Goal: Task Accomplishment & Management: Manage account settings

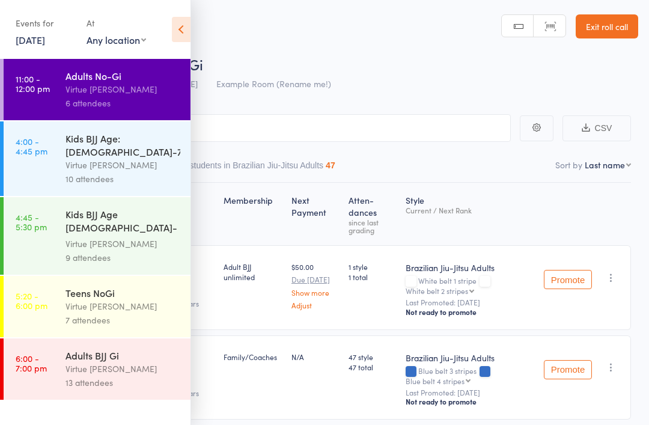
click at [45, 43] on link "11 Aug, 2025" at bounding box center [30, 39] width 29 height 13
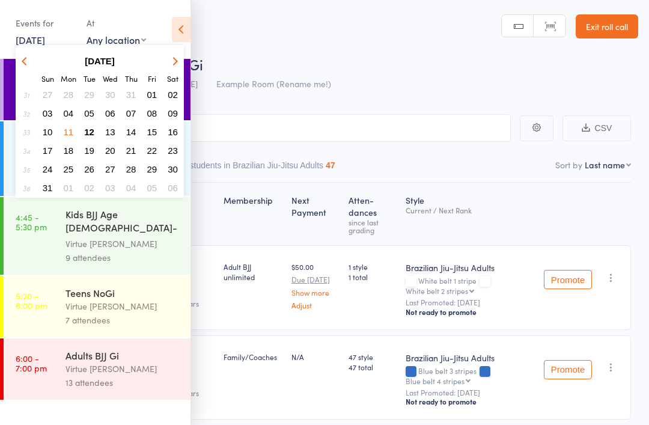
click at [93, 135] on span "12" at bounding box center [89, 132] width 10 height 10
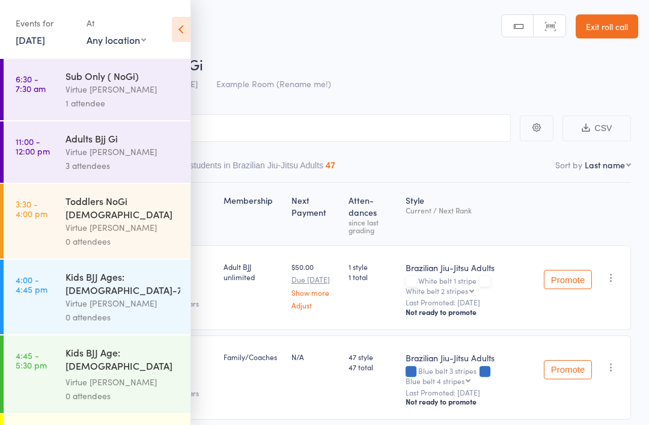
click at [143, 100] on div "1 attendee" at bounding box center [123, 103] width 115 height 14
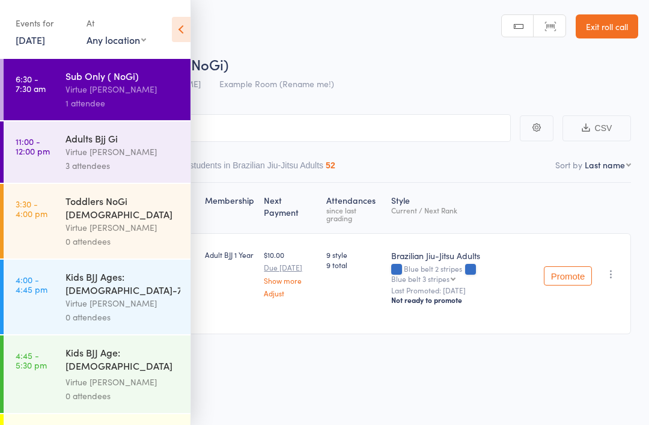
click at [148, 221] on div "Virtue [PERSON_NAME]" at bounding box center [123, 228] width 115 height 14
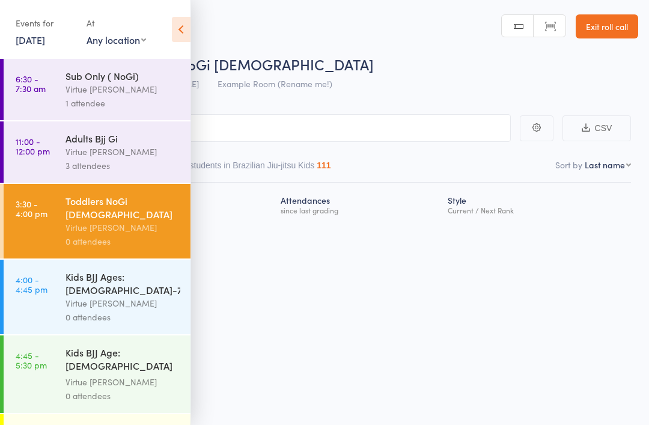
click at [186, 24] on icon at bounding box center [181, 29] width 19 height 25
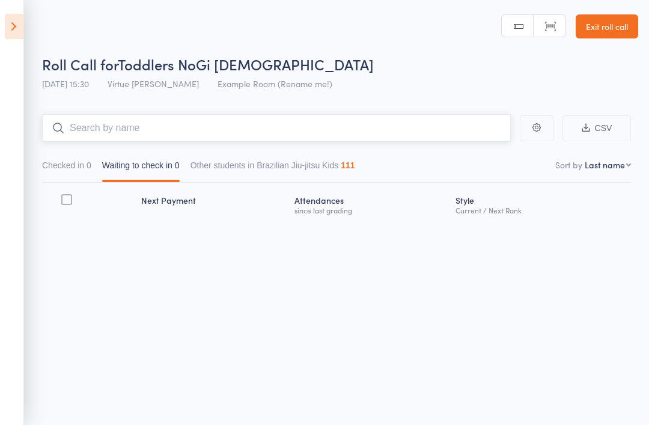
click at [192, 127] on input "search" at bounding box center [276, 128] width 469 height 28
click at [375, 135] on input "Benjamin" at bounding box center [276, 128] width 469 height 28
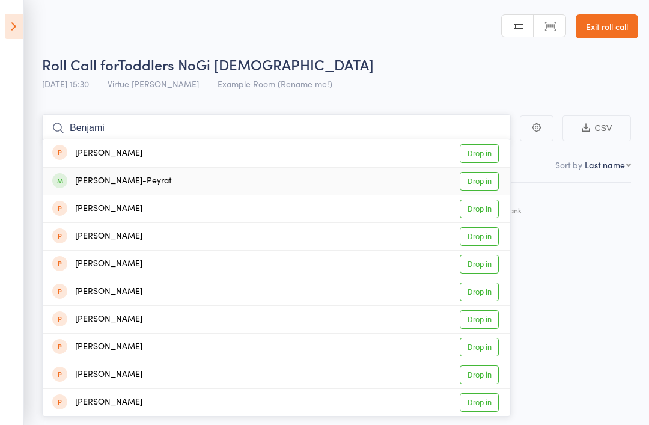
type input "Benjami"
click at [482, 181] on link "Drop in" at bounding box center [479, 181] width 39 height 19
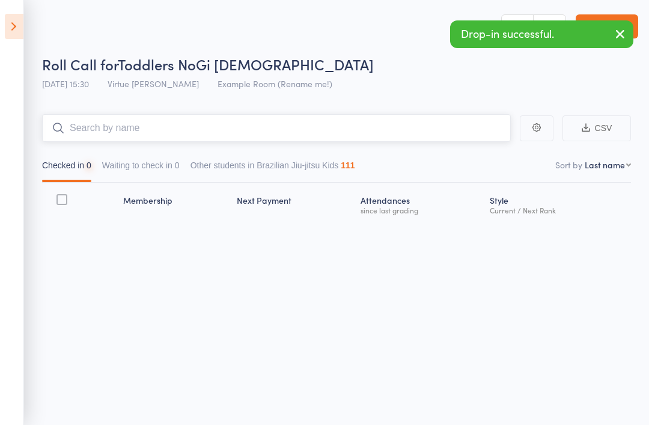
click at [382, 125] on input "search" at bounding box center [276, 128] width 469 height 28
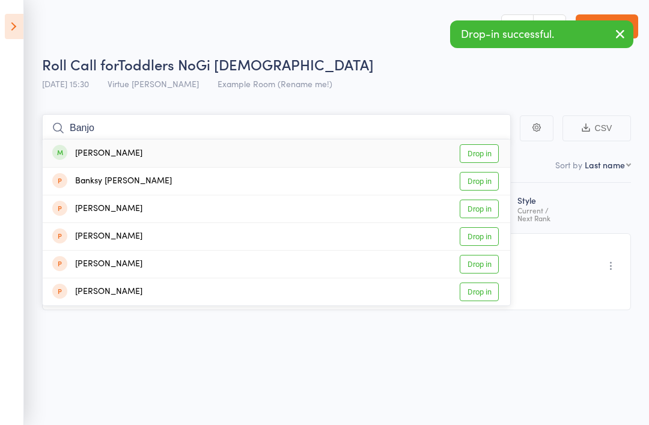
type input "Banjo"
click at [485, 159] on link "Drop in" at bounding box center [479, 153] width 39 height 19
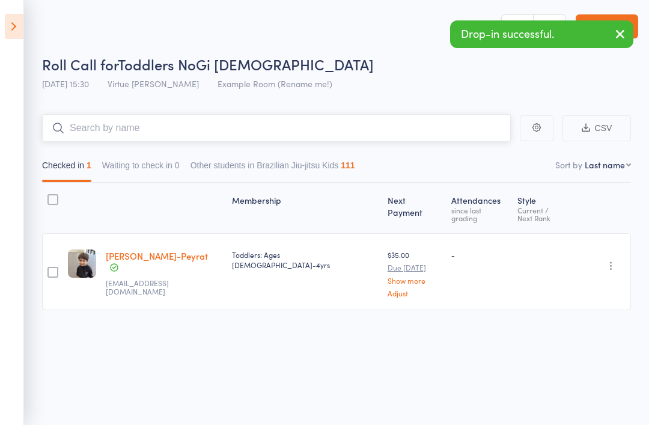
click at [395, 135] on input "search" at bounding box center [276, 128] width 469 height 28
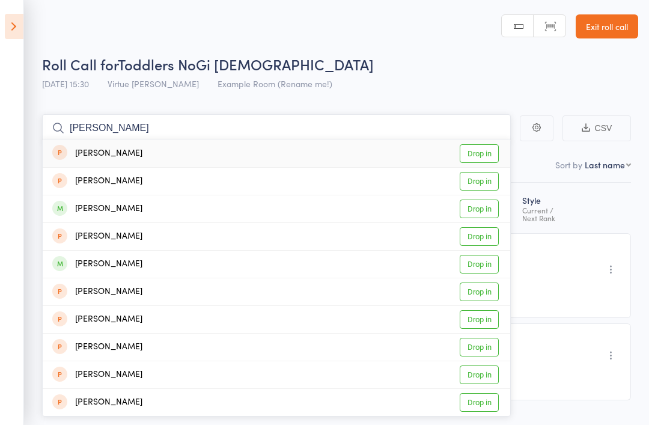
type input "Eliza"
click at [483, 213] on link "Drop in" at bounding box center [479, 209] width 39 height 19
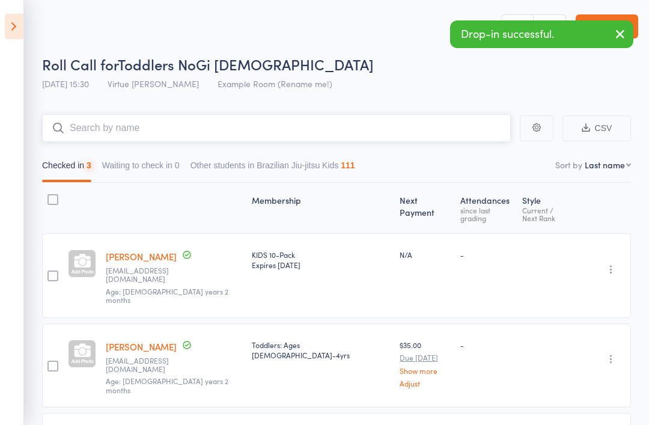
click at [394, 139] on input "search" at bounding box center [276, 128] width 469 height 28
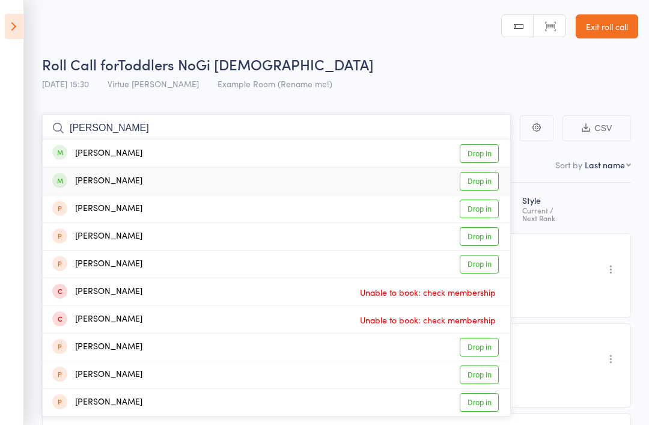
type input "Stevie"
click at [491, 180] on link "Drop in" at bounding box center [479, 181] width 39 height 19
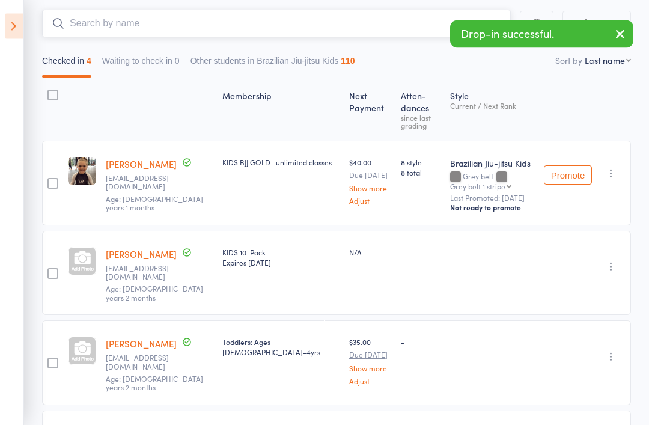
scroll to position [107, 0]
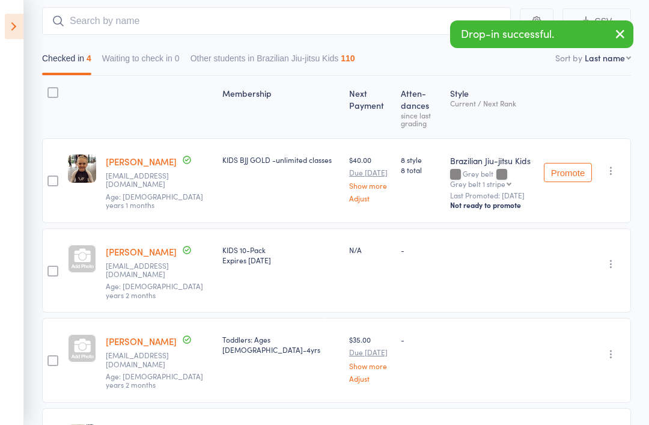
click at [85, 250] on div at bounding box center [82, 259] width 28 height 28
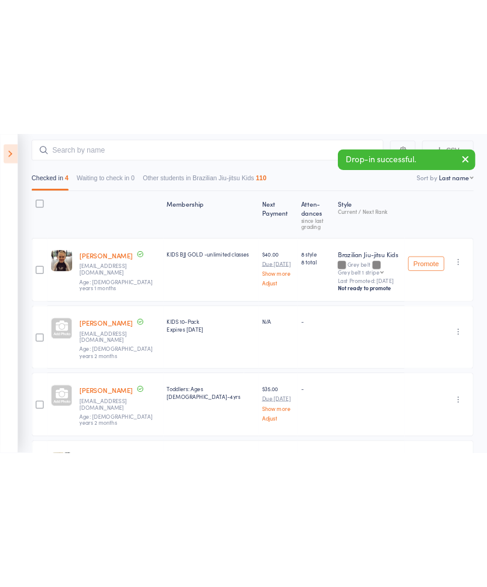
scroll to position [0, 0]
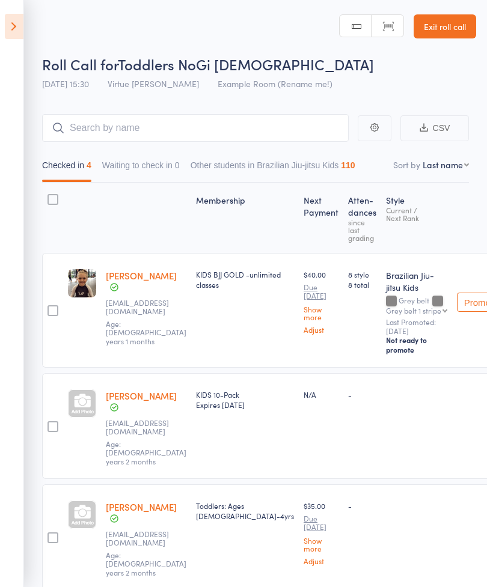
click at [81, 408] on div at bounding box center [82, 404] width 28 height 28
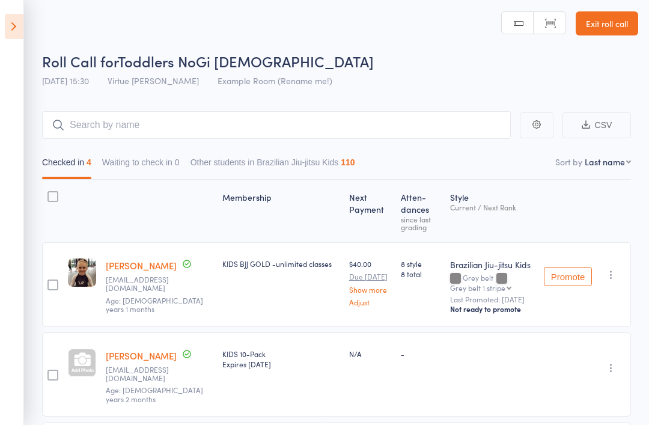
scroll to position [32, 0]
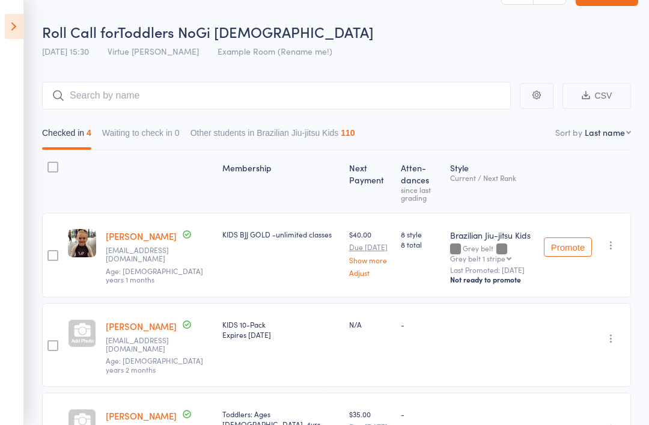
click at [85, 322] on div at bounding box center [82, 333] width 28 height 28
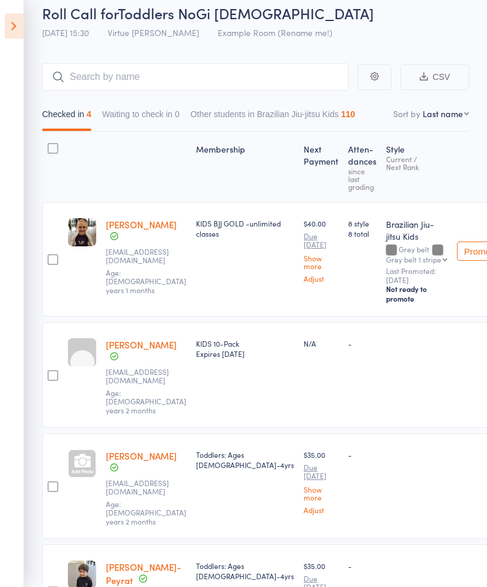
scroll to position [51, 0]
click at [90, 424] on div at bounding box center [82, 464] width 28 height 28
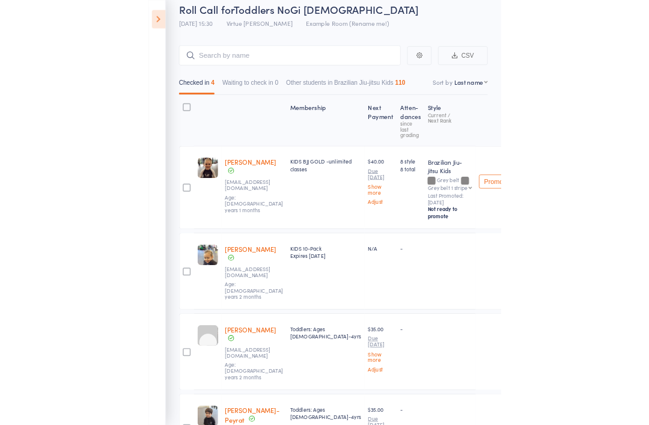
scroll to position [84, 0]
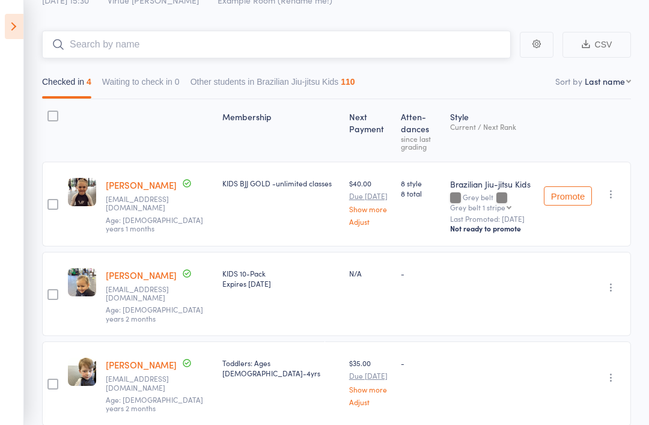
click at [97, 55] on input "search" at bounding box center [276, 45] width 469 height 28
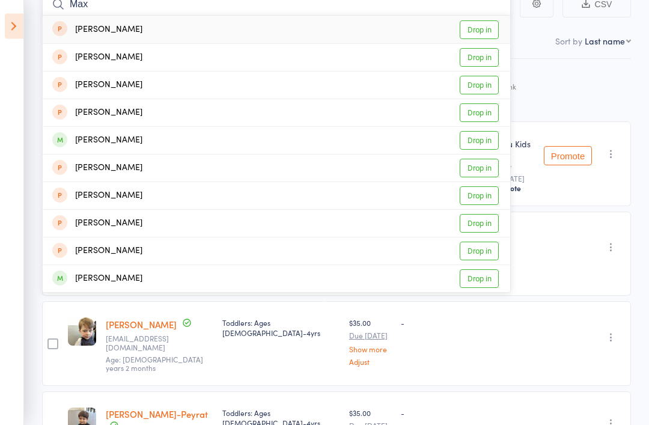
scroll to position [149, 0]
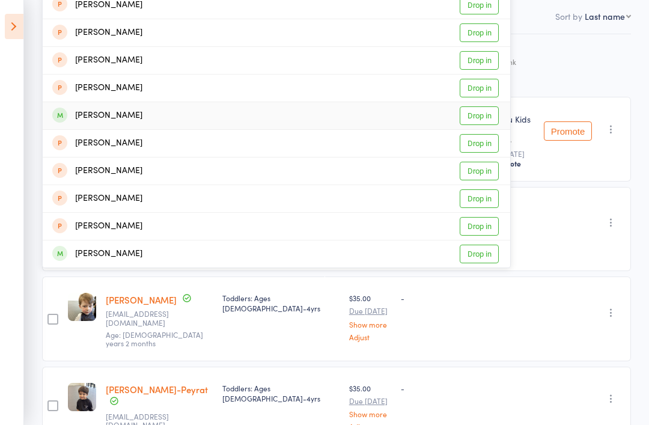
type input "Max"
click at [490, 117] on link "Drop in" at bounding box center [479, 115] width 39 height 19
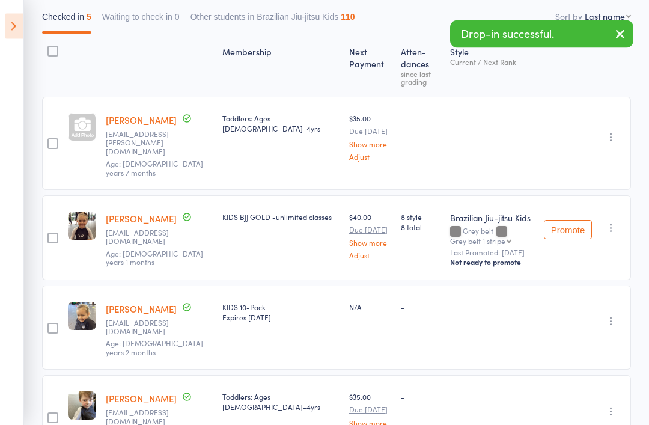
scroll to position [146, 0]
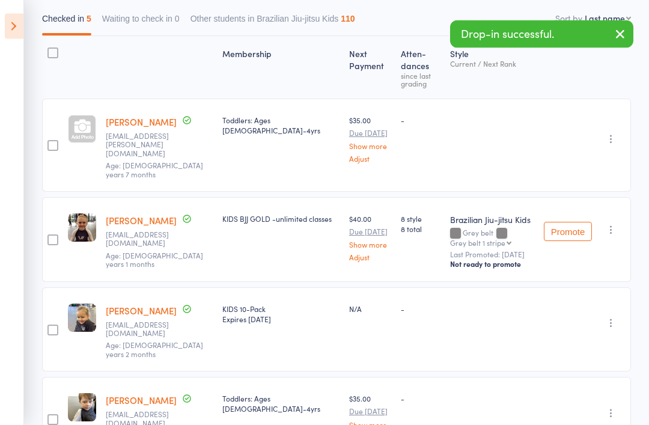
click at [605, 223] on button "button" at bounding box center [611, 230] width 14 height 14
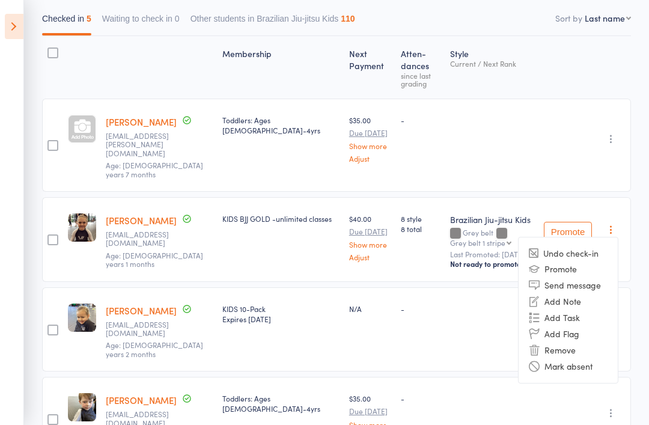
click at [571, 342] on li "Remove" at bounding box center [568, 350] width 99 height 16
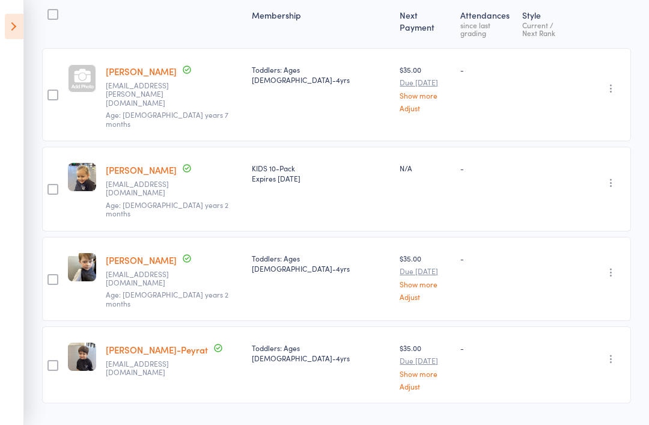
scroll to position [172, 0]
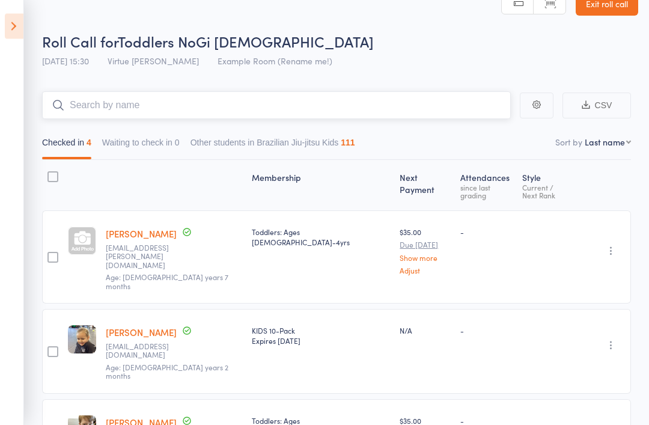
click at [304, 105] on input "search" at bounding box center [276, 106] width 469 height 28
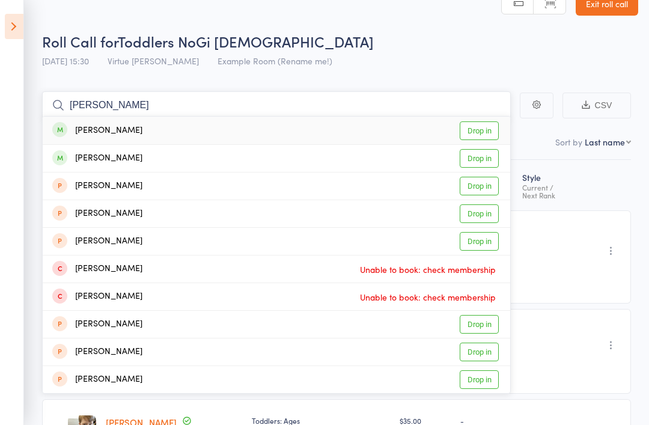
type input "Stevie"
click at [487, 132] on link "Drop in" at bounding box center [479, 130] width 39 height 19
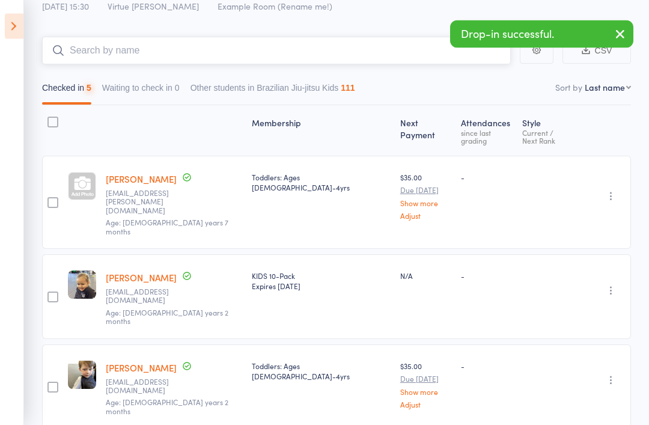
scroll to position [78, 0]
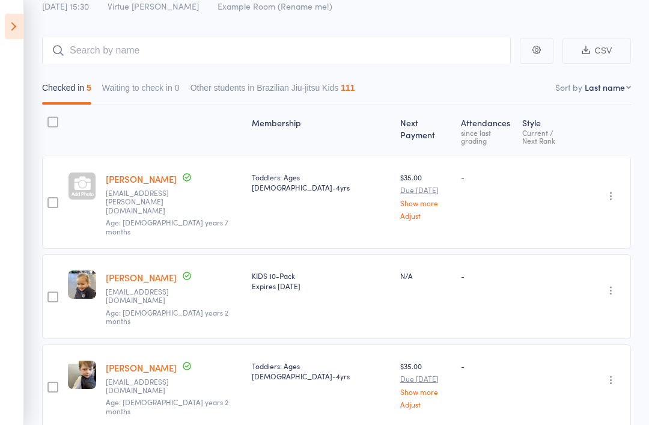
click at [85, 174] on div at bounding box center [82, 186] width 28 height 28
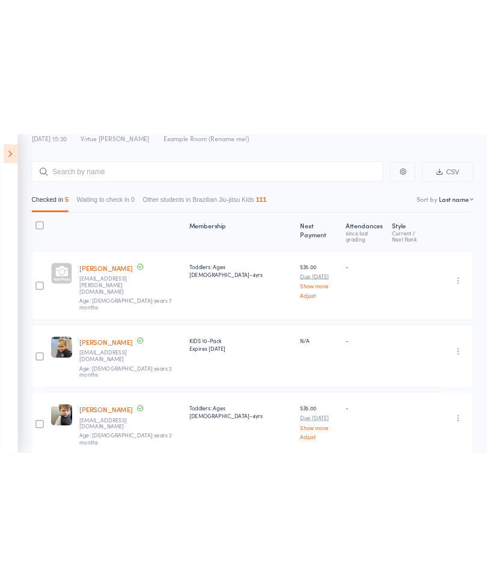
scroll to position [0, 0]
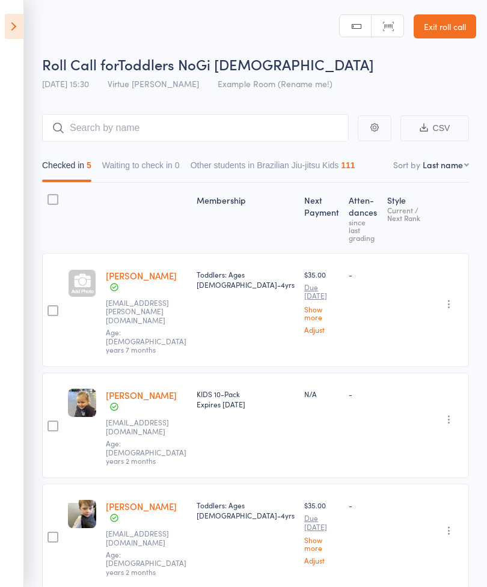
click at [88, 275] on div at bounding box center [82, 283] width 28 height 28
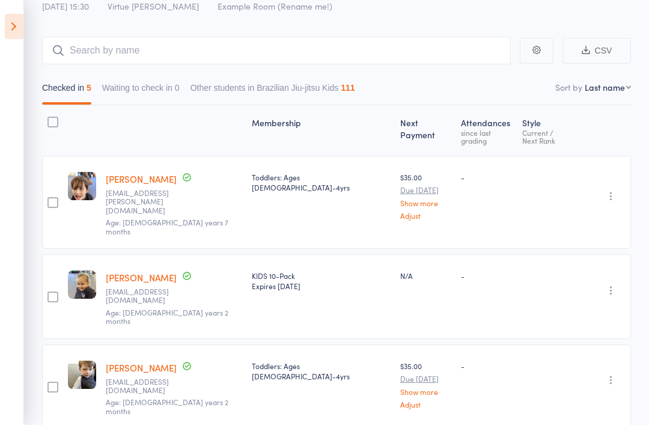
scroll to position [97, 0]
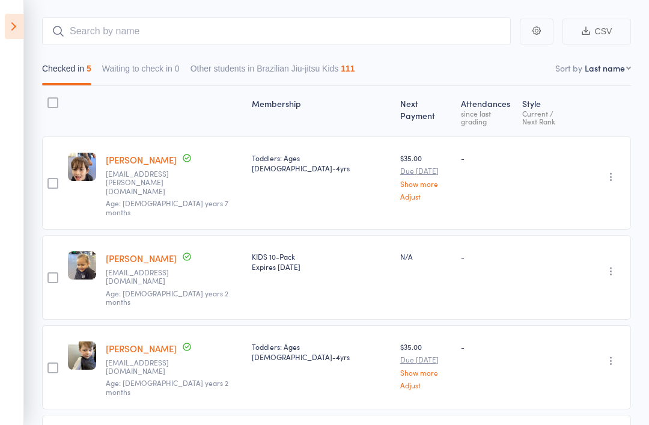
click at [10, 23] on icon at bounding box center [14, 26] width 19 height 25
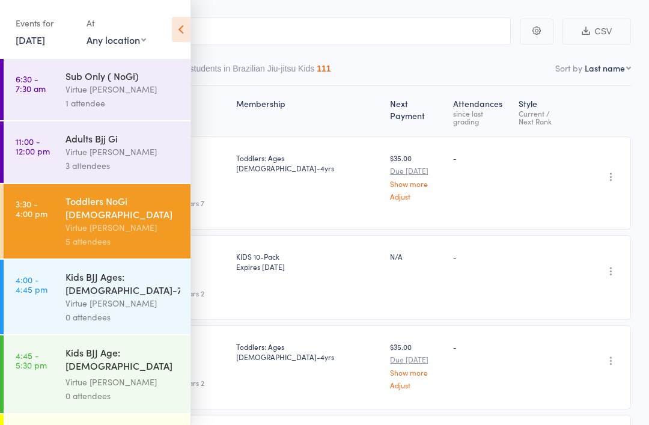
click at [73, 296] on div "Virtue [PERSON_NAME]" at bounding box center [123, 303] width 115 height 14
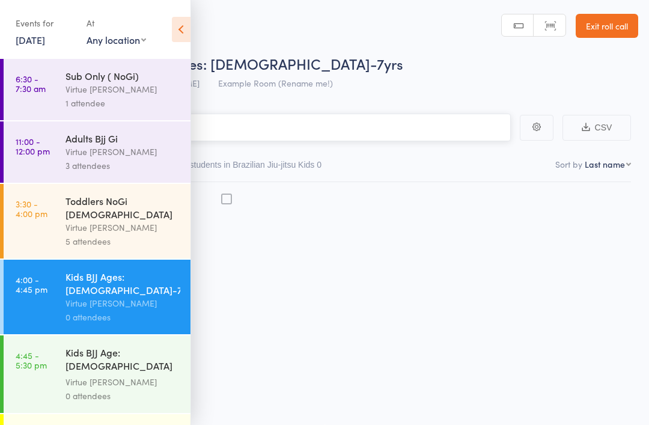
scroll to position [8, 0]
click at [187, 34] on icon at bounding box center [181, 29] width 19 height 25
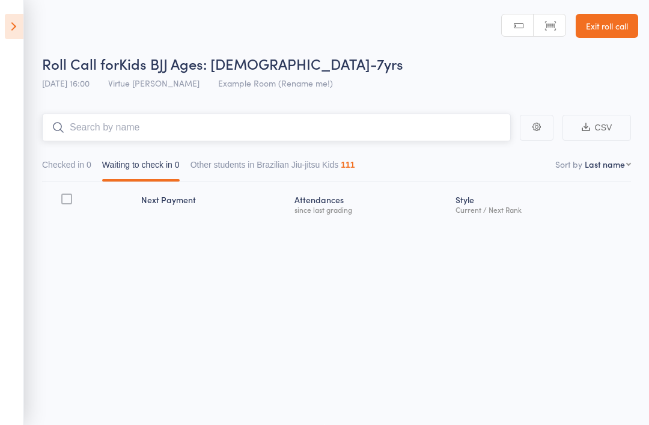
click at [346, 128] on input "search" at bounding box center [276, 128] width 469 height 28
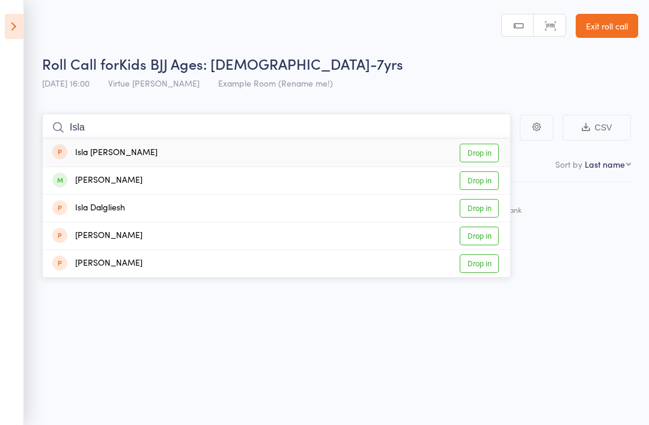
type input "Isla"
click at [486, 175] on link "Drop in" at bounding box center [479, 180] width 39 height 19
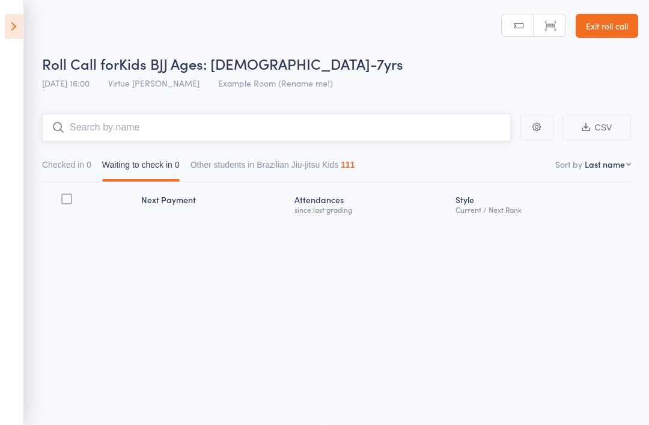
click at [381, 128] on input "search" at bounding box center [276, 128] width 469 height 28
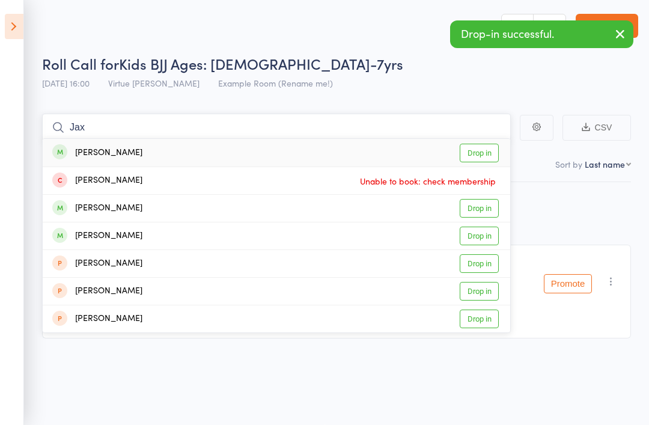
type input "Jax"
click at [482, 144] on link "Drop in" at bounding box center [479, 153] width 39 height 19
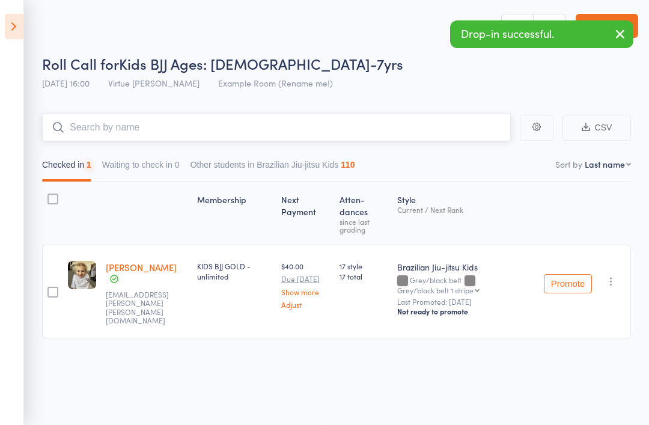
click at [332, 126] on input "search" at bounding box center [276, 128] width 469 height 28
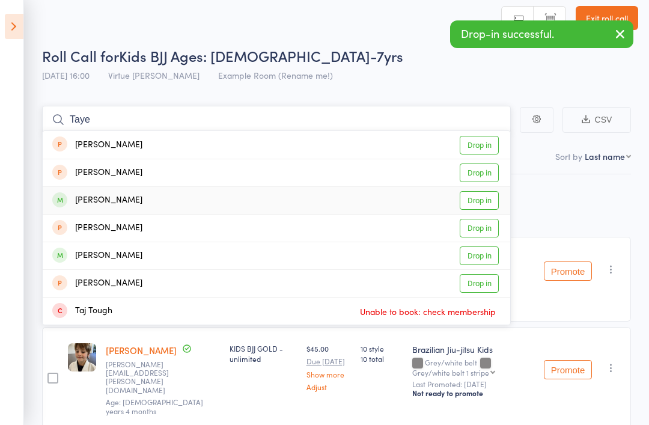
type input "Taye"
click at [482, 200] on link "Drop in" at bounding box center [479, 200] width 39 height 19
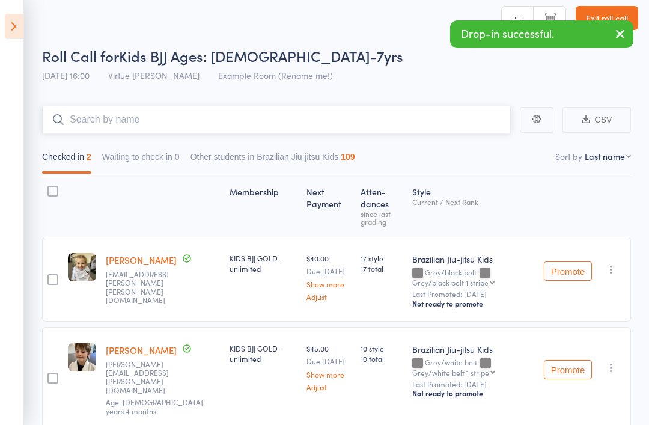
click at [384, 128] on input "search" at bounding box center [276, 120] width 469 height 28
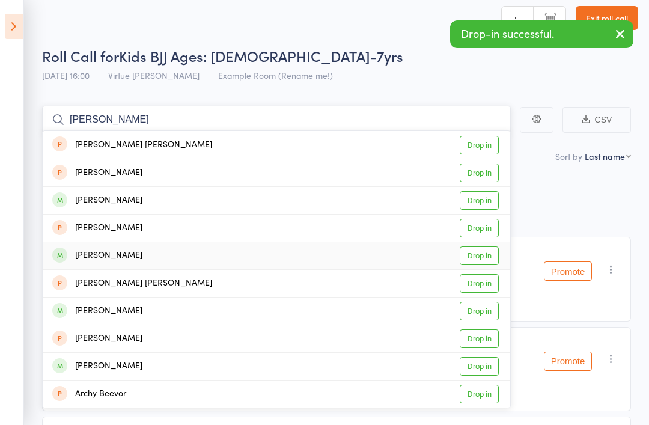
type input "Archer"
click at [482, 257] on link "Drop in" at bounding box center [479, 256] width 39 height 19
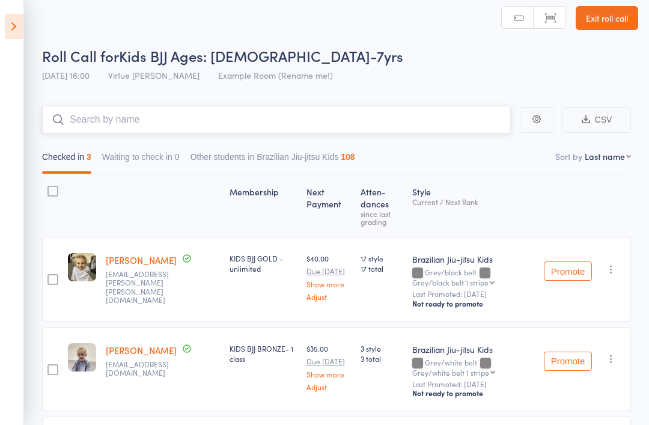
click at [355, 124] on input "search" at bounding box center [276, 120] width 469 height 28
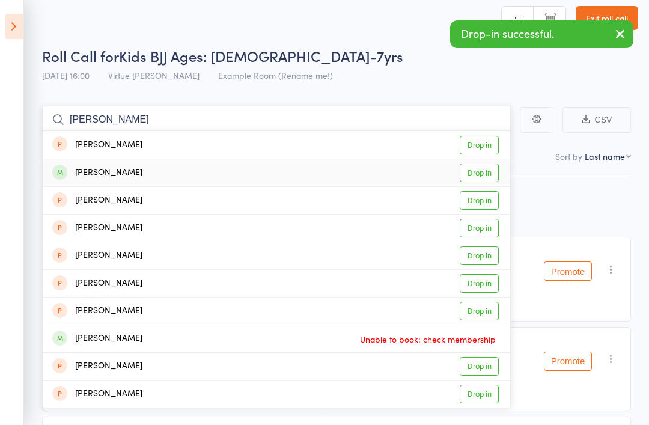
type input "Eli"
click at [483, 174] on link "Drop in" at bounding box center [479, 173] width 39 height 19
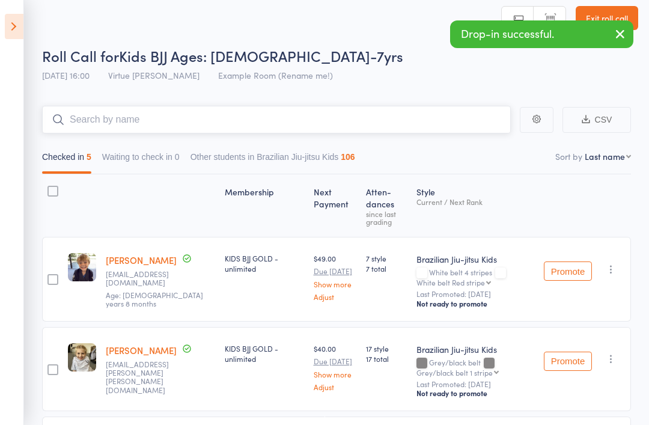
click at [394, 122] on input "search" at bounding box center [276, 120] width 469 height 28
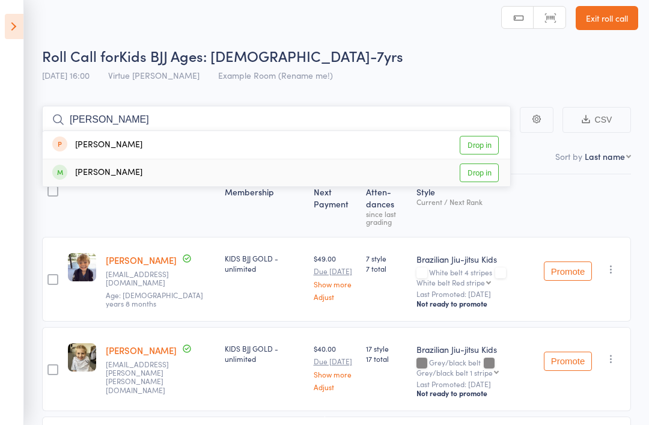
type input "Zev"
click at [485, 177] on link "Drop in" at bounding box center [479, 173] width 39 height 19
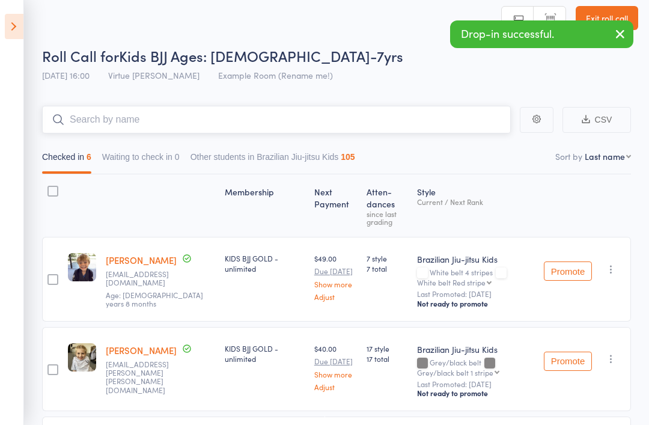
click at [426, 122] on input "search" at bounding box center [276, 120] width 469 height 28
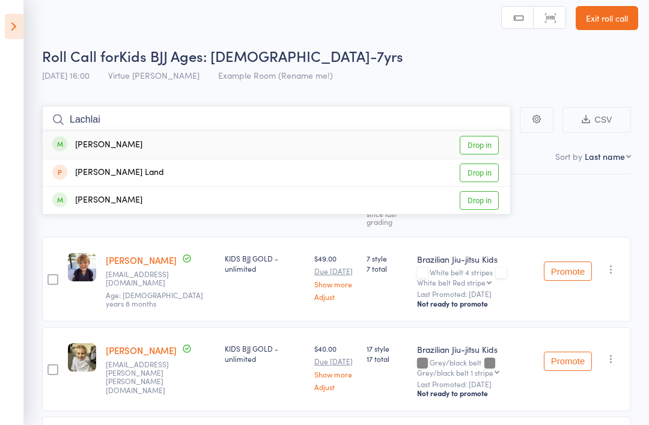
type input "Lachlai"
click at [482, 144] on link "Drop in" at bounding box center [479, 145] width 39 height 19
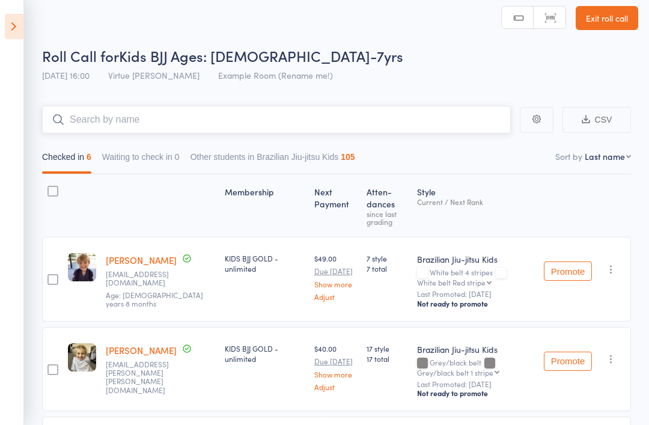
click at [387, 127] on input "search" at bounding box center [276, 120] width 469 height 28
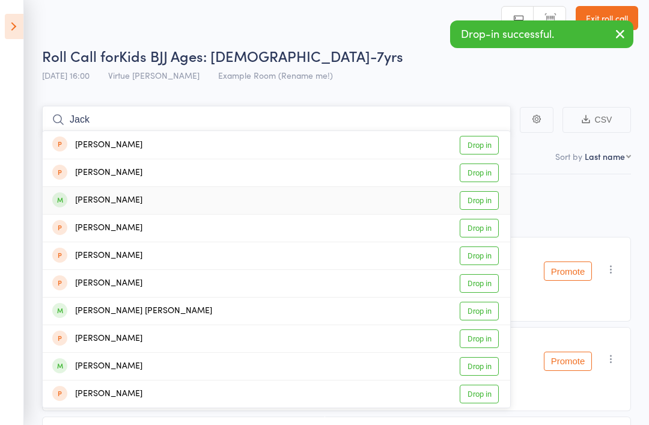
type input "Jack"
click at [482, 203] on link "Drop in" at bounding box center [479, 200] width 39 height 19
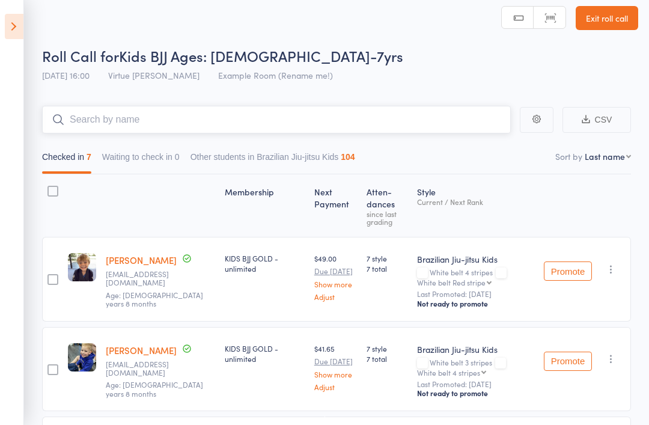
click at [403, 126] on input "search" at bounding box center [276, 120] width 469 height 28
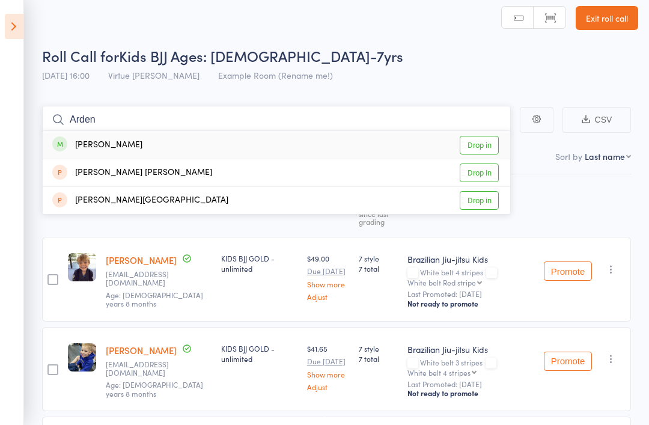
type input "Arden"
click at [483, 145] on link "Drop in" at bounding box center [479, 145] width 39 height 19
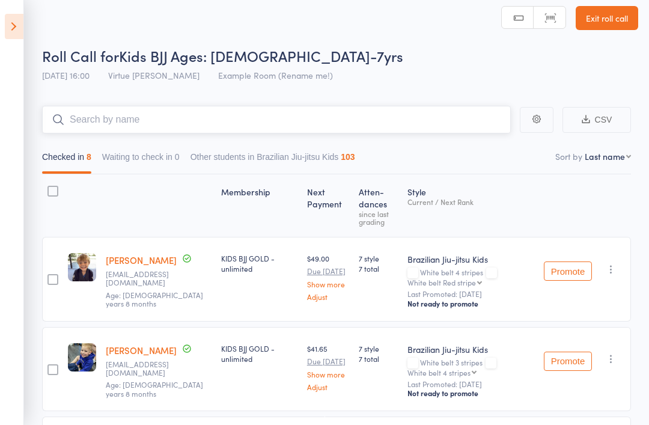
click at [384, 133] on input "search" at bounding box center [276, 120] width 469 height 28
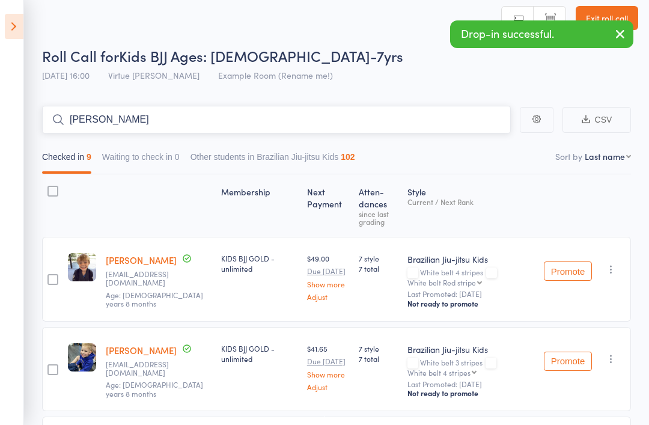
click at [417, 128] on input "Bowie" at bounding box center [276, 120] width 469 height 28
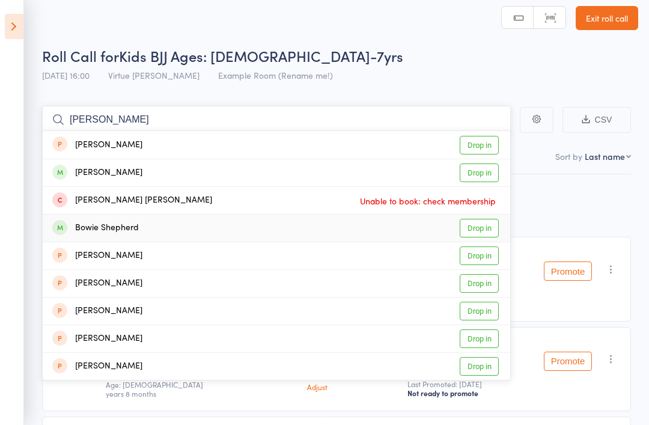
type input "Bowie"
click at [494, 227] on link "Drop in" at bounding box center [479, 228] width 39 height 19
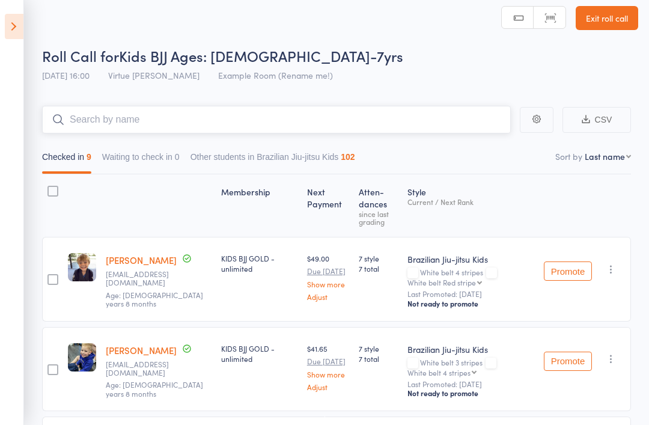
click at [390, 132] on input "search" at bounding box center [276, 120] width 469 height 28
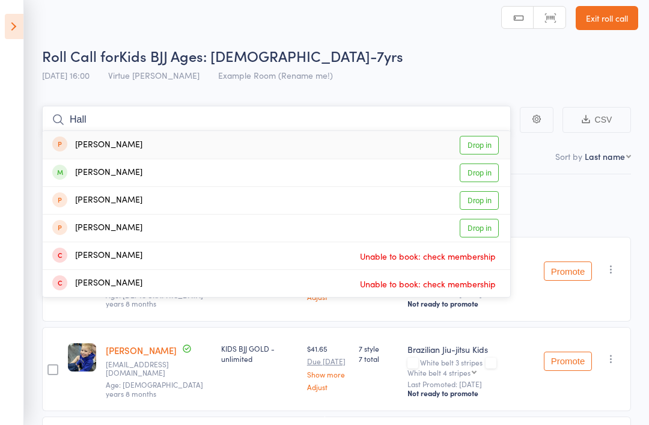
type input "Hall"
click at [483, 174] on link "Drop in" at bounding box center [479, 173] width 39 height 19
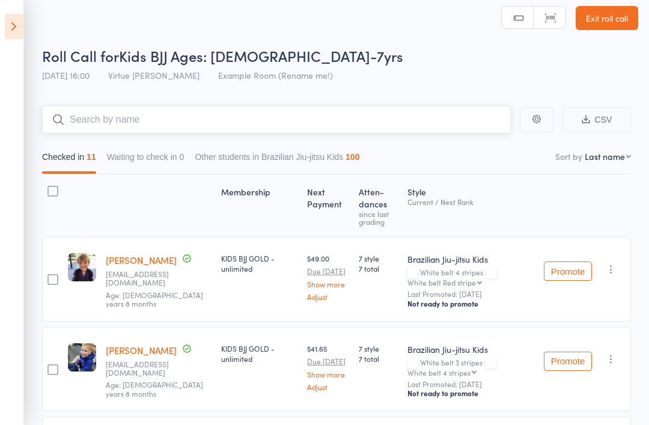
click at [404, 118] on input "search" at bounding box center [276, 120] width 469 height 28
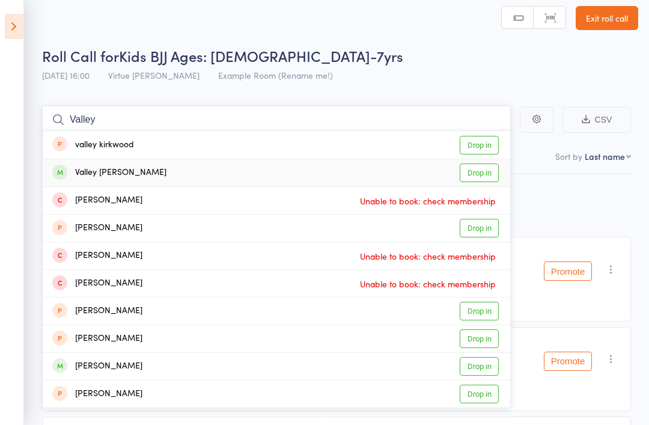
type input "Valley"
click at [486, 176] on link "Drop in" at bounding box center [479, 173] width 39 height 19
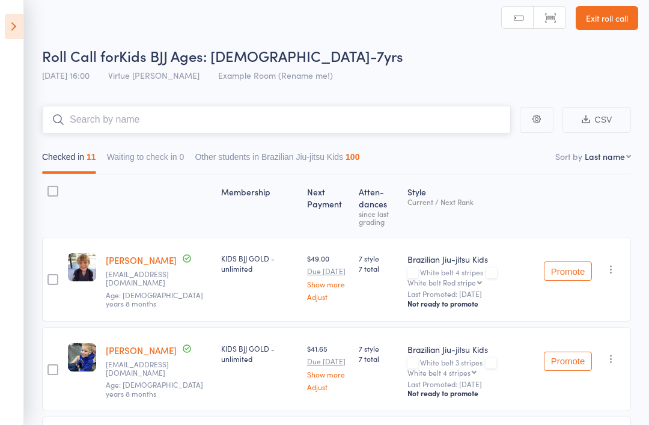
click at [432, 128] on input "search" at bounding box center [276, 120] width 469 height 28
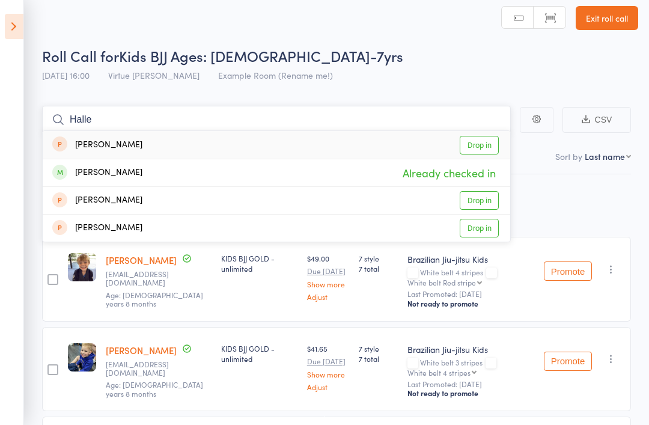
click at [420, 119] on input "Halle" at bounding box center [276, 120] width 469 height 28
type input "H"
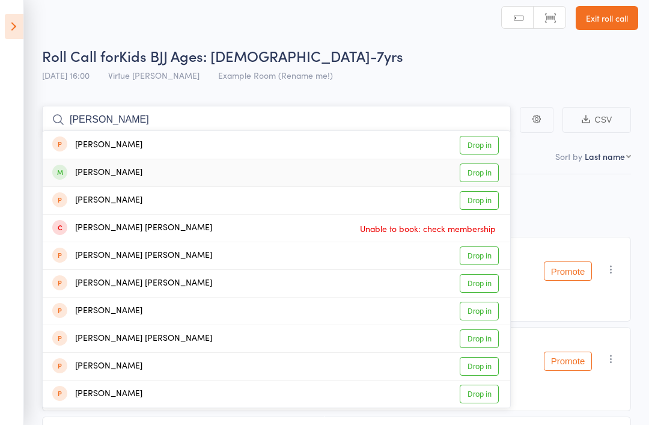
type input "Marlow"
click at [492, 170] on link "Drop in" at bounding box center [479, 173] width 39 height 19
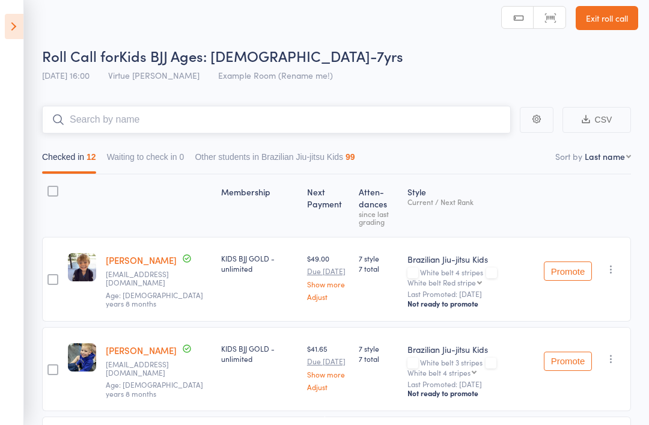
click at [390, 132] on input "search" at bounding box center [276, 120] width 469 height 28
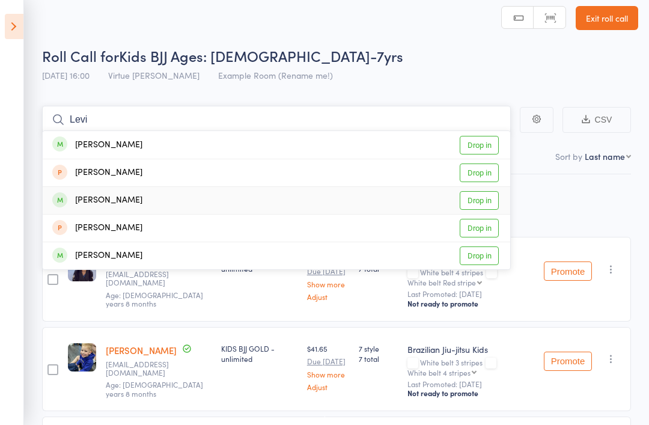
type input "Levi"
click at [488, 200] on link "Drop in" at bounding box center [479, 200] width 39 height 19
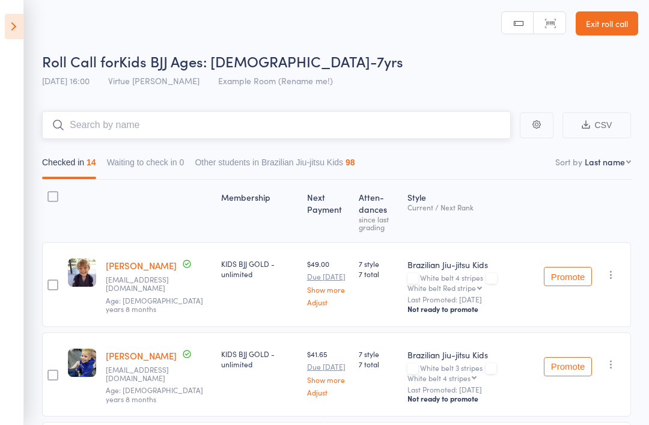
scroll to position [2, 0]
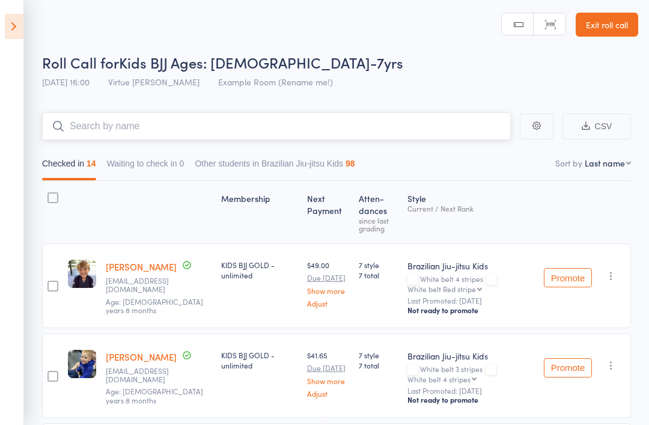
click at [365, 133] on input "search" at bounding box center [276, 126] width 469 height 28
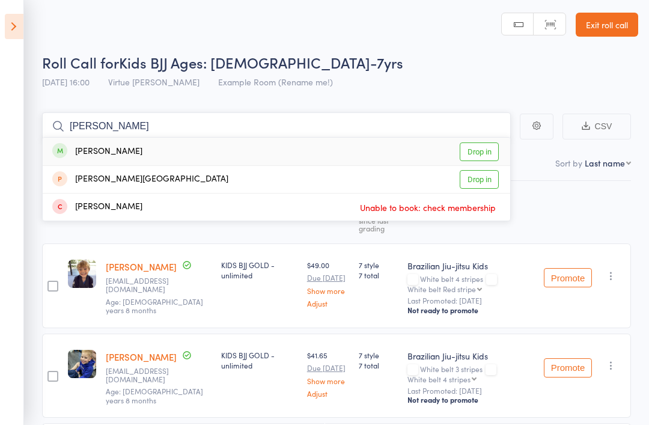
type input "Aida"
click at [482, 152] on link "Drop in" at bounding box center [479, 151] width 39 height 19
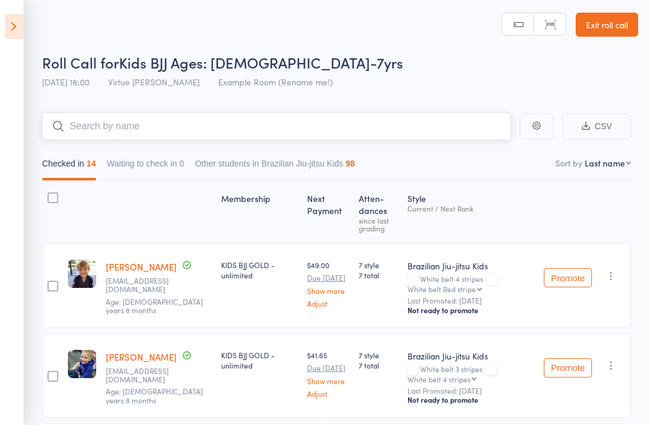
click at [434, 132] on input "search" at bounding box center [276, 126] width 469 height 28
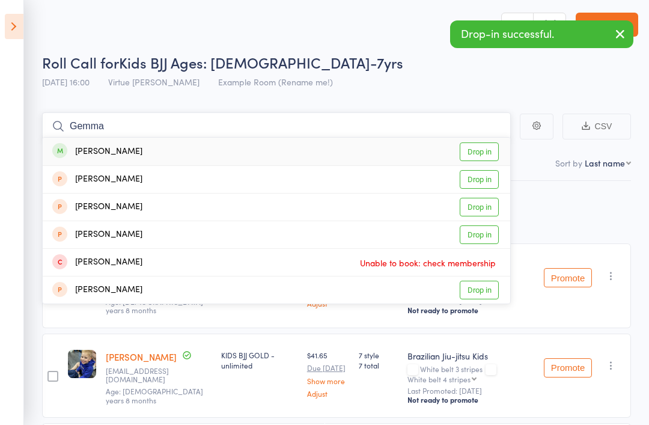
type input "Gemma"
click at [488, 153] on link "Drop in" at bounding box center [479, 151] width 39 height 19
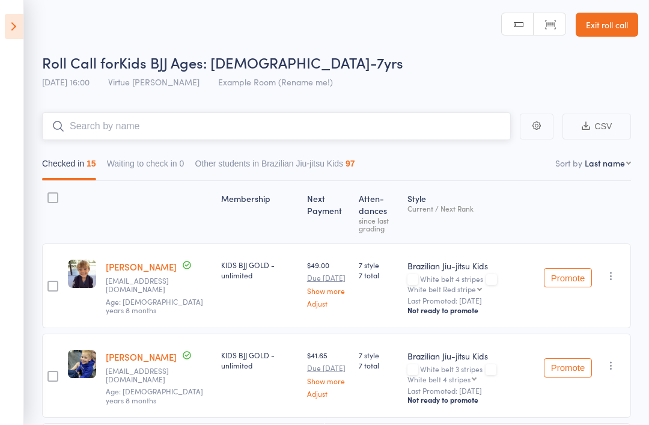
click at [432, 132] on input "search" at bounding box center [276, 126] width 469 height 28
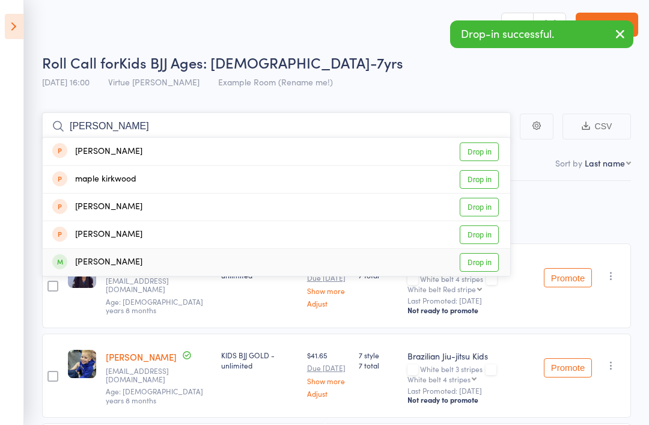
type input "Mable"
click at [483, 268] on link "Drop in" at bounding box center [479, 262] width 39 height 19
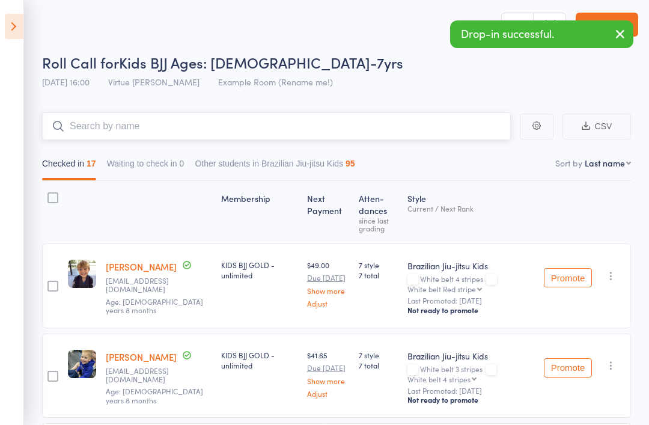
click at [361, 130] on input "search" at bounding box center [276, 126] width 469 height 28
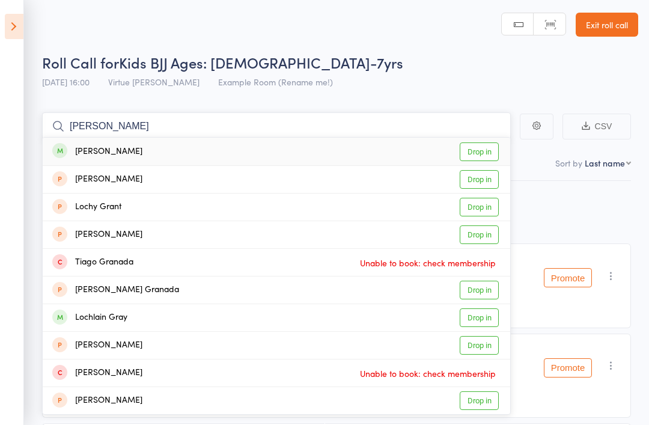
type input "Gracie"
click at [495, 154] on link "Drop in" at bounding box center [479, 151] width 39 height 19
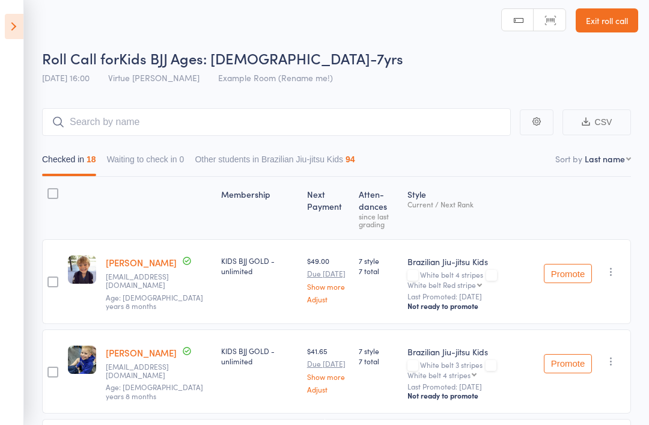
scroll to position [0, 0]
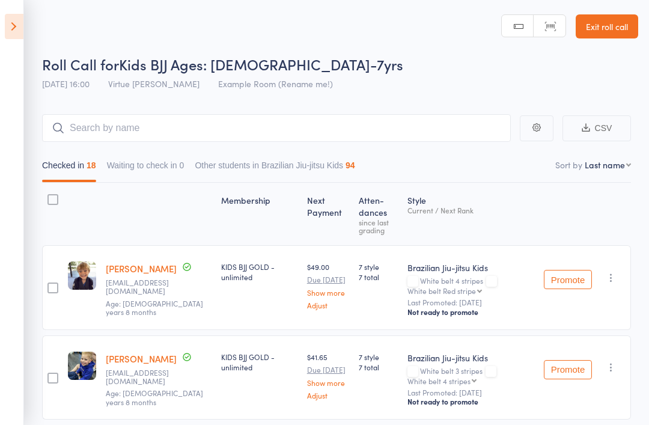
click at [18, 31] on icon at bounding box center [14, 26] width 19 height 25
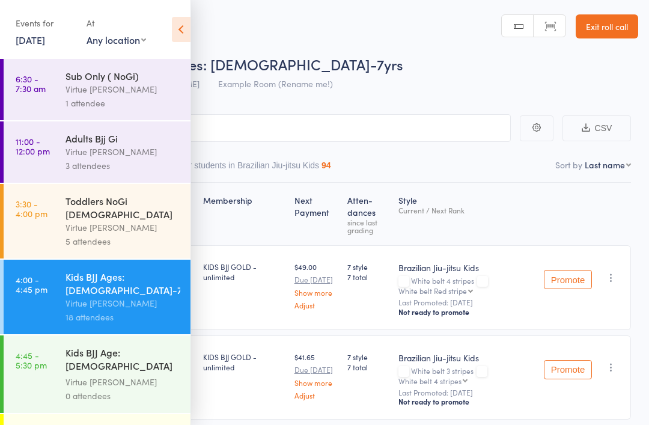
click at [72, 389] on div "0 attendees" at bounding box center [123, 396] width 115 height 14
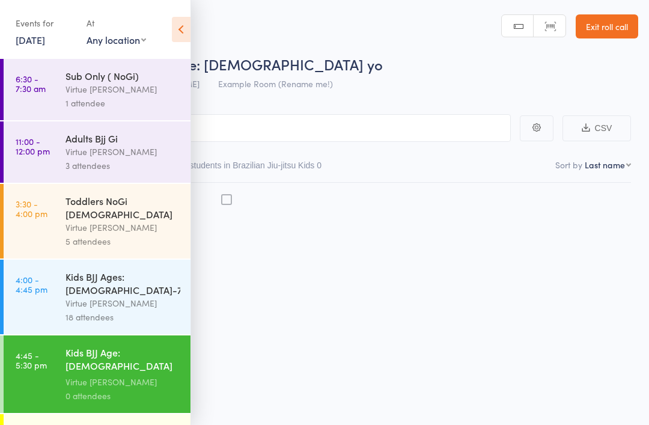
click at [186, 23] on icon at bounding box center [181, 29] width 19 height 25
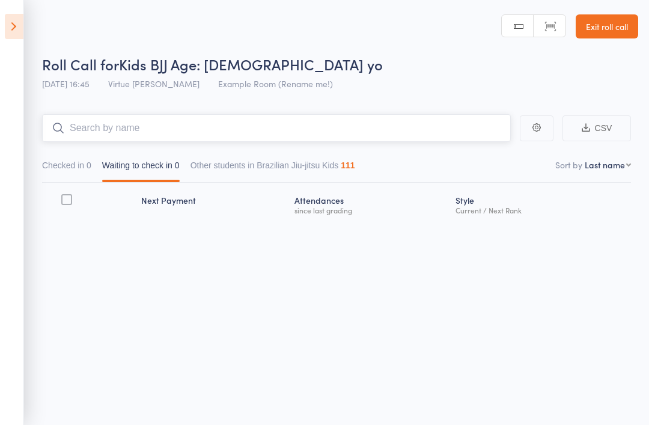
click at [210, 126] on input "search" at bounding box center [276, 128] width 469 height 28
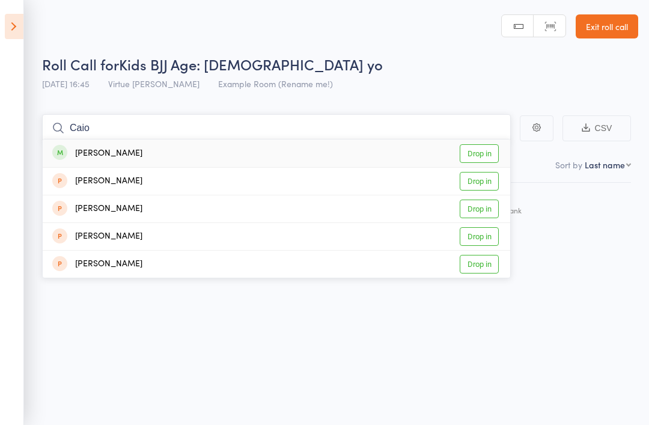
type input "Caio"
click at [497, 149] on link "Drop in" at bounding box center [479, 153] width 39 height 19
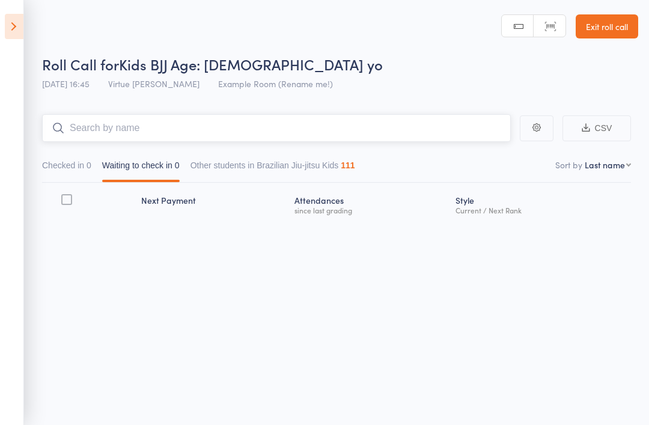
click at [439, 126] on input "search" at bounding box center [276, 128] width 469 height 28
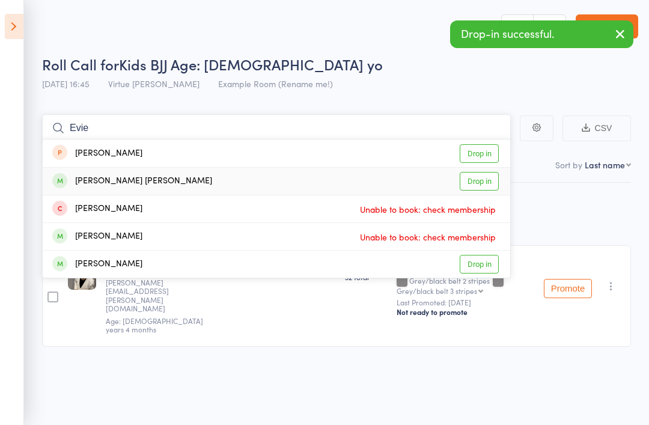
type input "Evie"
click at [485, 183] on link "Drop in" at bounding box center [479, 181] width 39 height 19
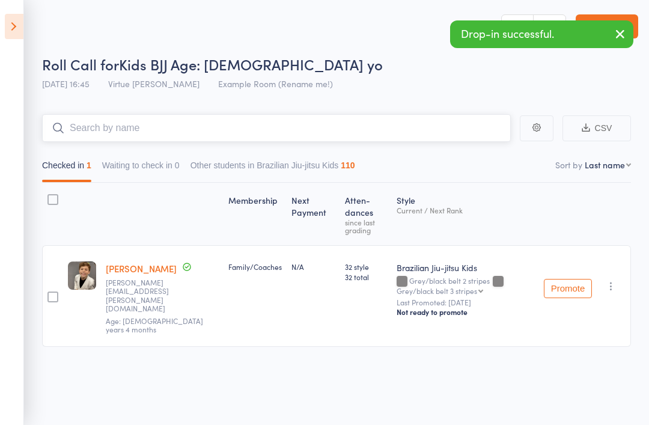
click at [391, 136] on input "search" at bounding box center [276, 128] width 469 height 28
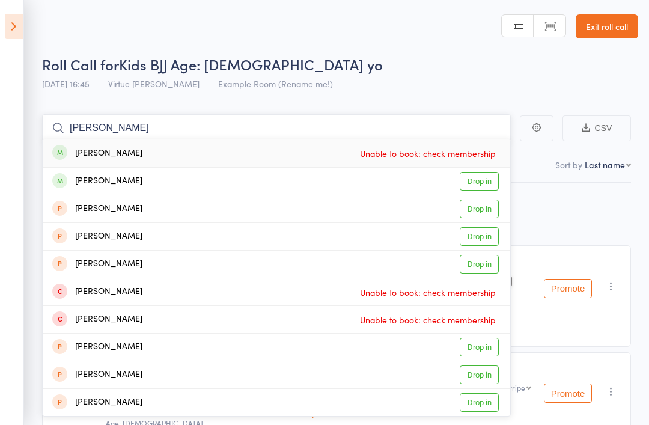
type input "Stevie"
click at [482, 186] on link "Drop in" at bounding box center [479, 181] width 39 height 19
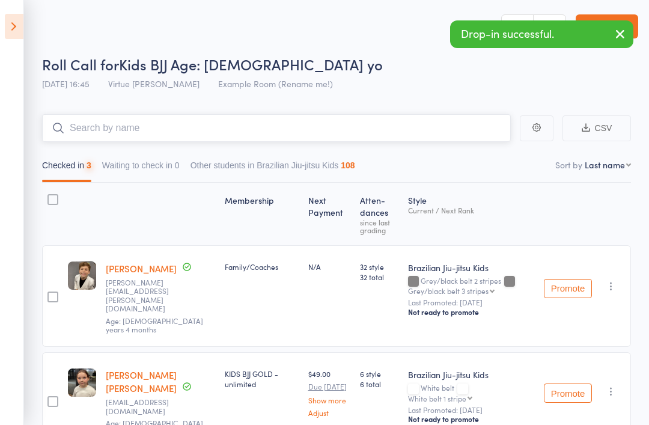
click at [373, 141] on input "search" at bounding box center [276, 128] width 469 height 28
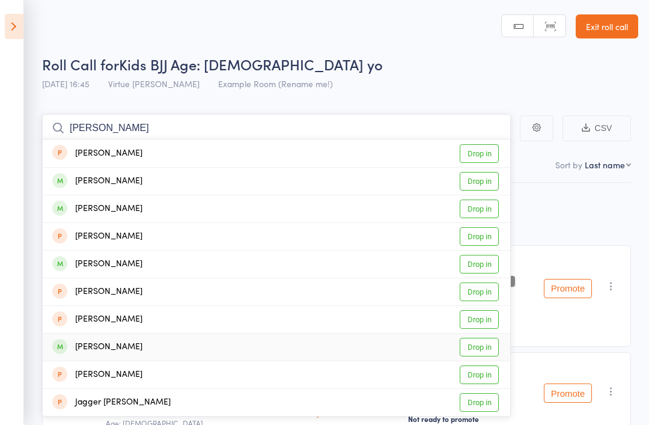
type input "Kelly"
click at [485, 348] on link "Drop in" at bounding box center [479, 347] width 39 height 19
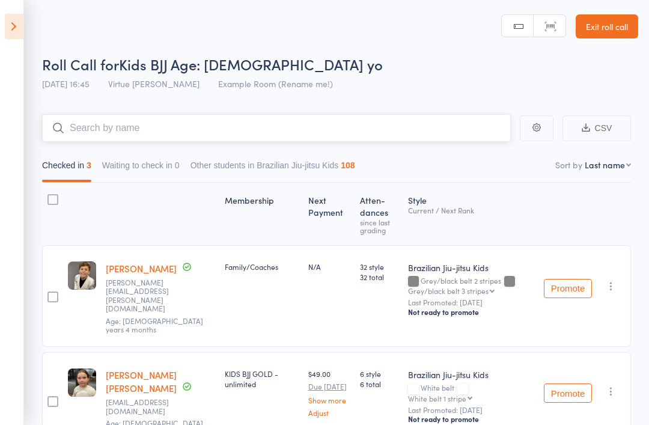
click at [383, 126] on input "search" at bounding box center [276, 128] width 469 height 28
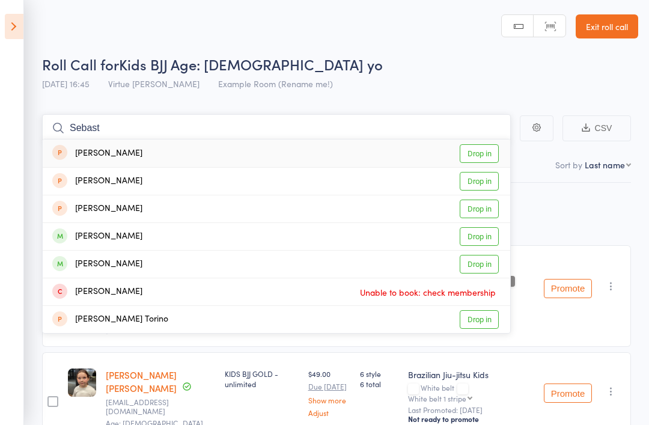
type input "Sebast"
click at [481, 268] on link "Drop in" at bounding box center [479, 264] width 39 height 19
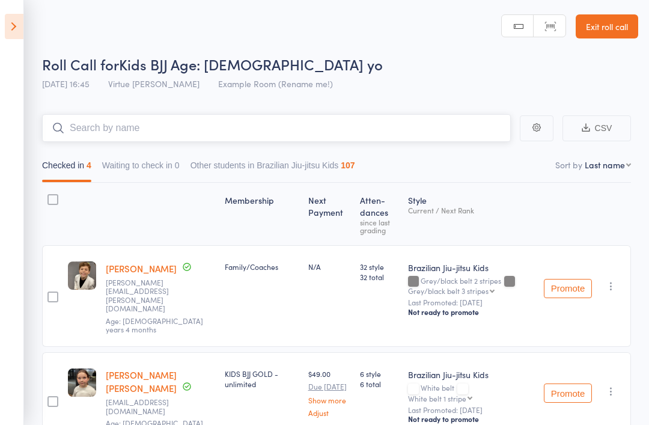
click at [386, 138] on input "search" at bounding box center [276, 128] width 469 height 28
click at [102, 125] on input "search" at bounding box center [276, 128] width 469 height 28
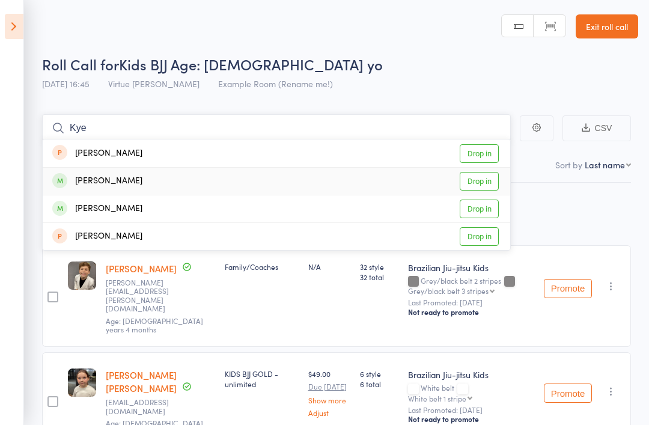
type input "Kye"
click at [80, 175] on div "Kye Ellis" at bounding box center [97, 181] width 90 height 14
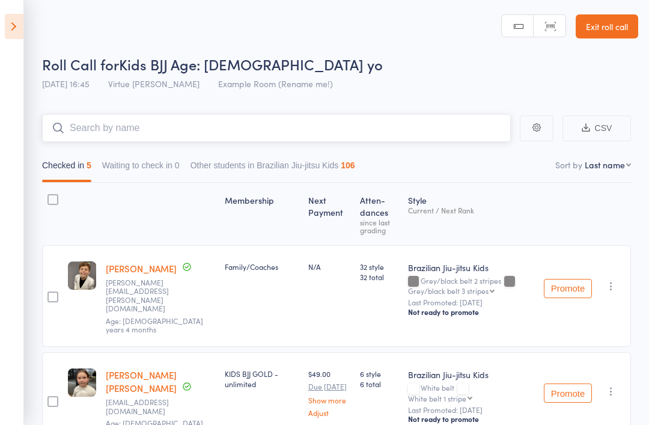
click at [86, 124] on input "search" at bounding box center [276, 128] width 469 height 28
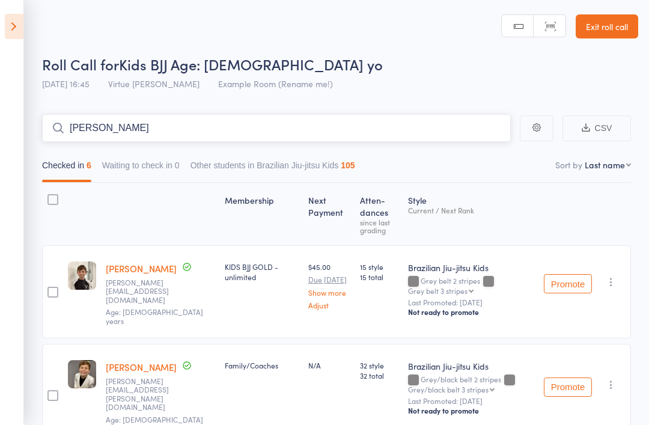
click at [107, 135] on input "Zander" at bounding box center [276, 128] width 469 height 28
click at [111, 122] on input "Zander" at bounding box center [276, 128] width 469 height 28
click at [111, 125] on input "Zander" at bounding box center [276, 128] width 469 height 28
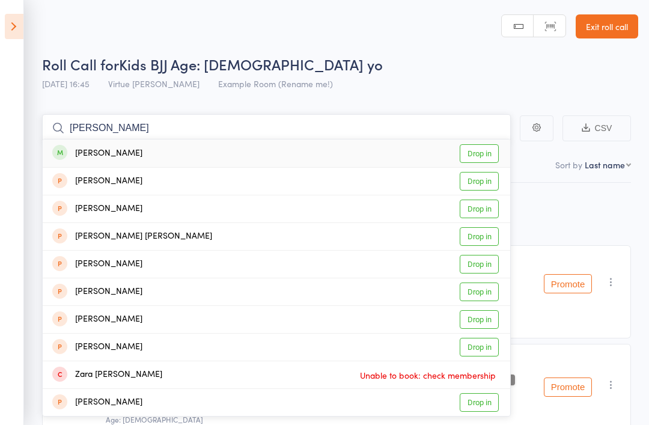
type input "Zander"
click at [87, 153] on div "Zander Baker" at bounding box center [97, 154] width 90 height 14
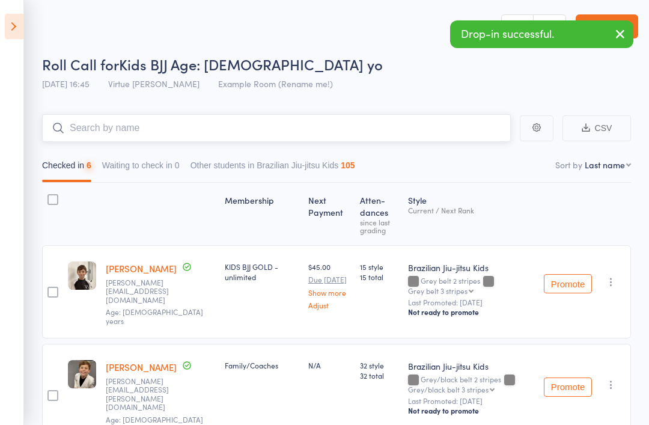
click at [97, 131] on input "search" at bounding box center [276, 128] width 469 height 28
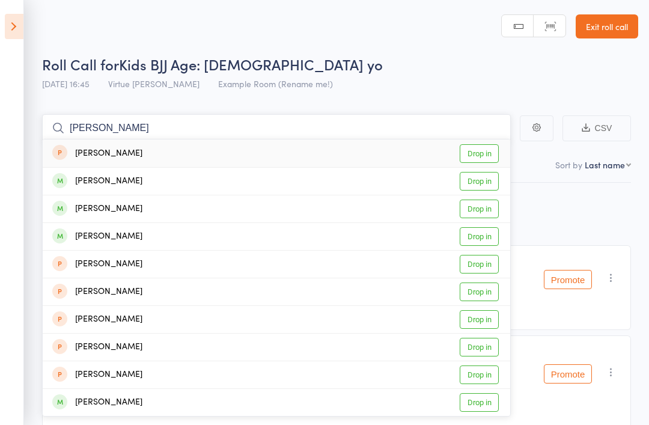
type input "Jarlie"
click at [87, 176] on div "[PERSON_NAME]" at bounding box center [97, 181] width 90 height 14
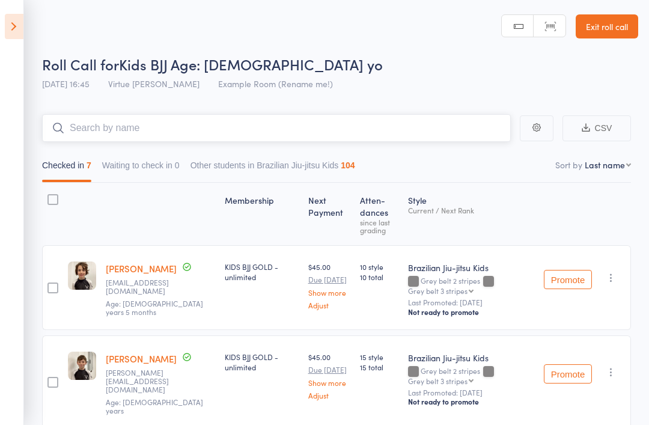
click at [109, 137] on input "search" at bounding box center [276, 128] width 469 height 28
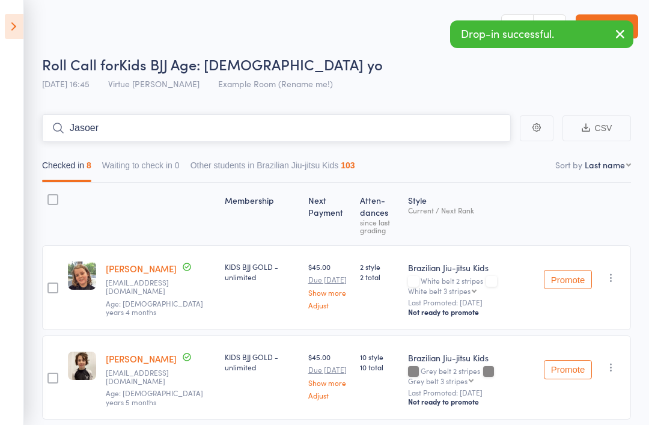
click at [117, 133] on input "Jasoer" at bounding box center [276, 128] width 469 height 28
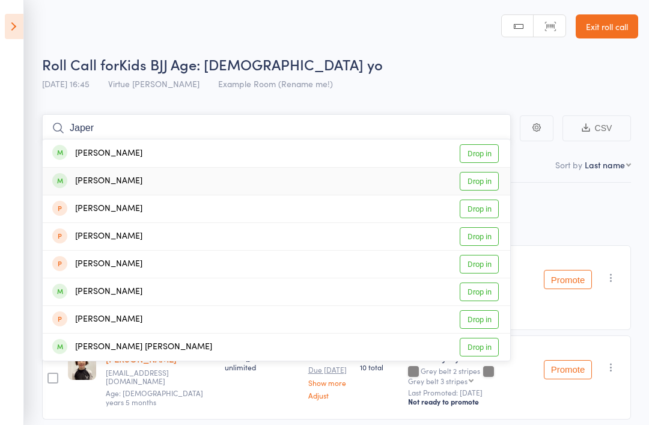
type input "Japer"
click at [104, 182] on div "Jasper Howard" at bounding box center [97, 181] width 90 height 14
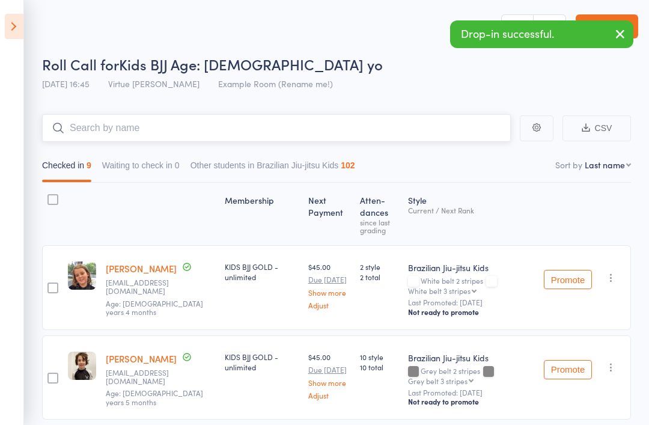
click at [108, 125] on input "search" at bounding box center [276, 128] width 469 height 28
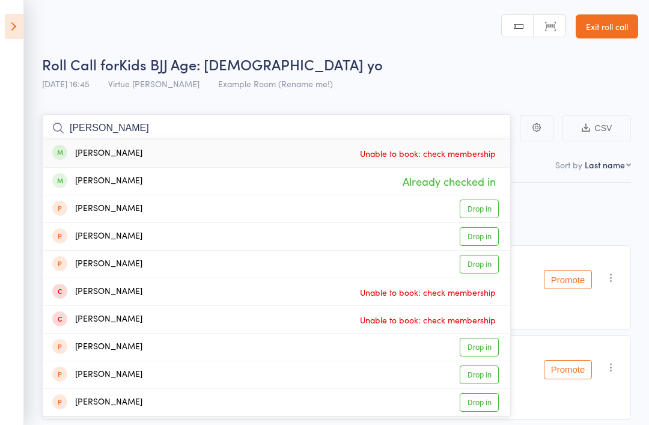
click at [113, 125] on input "Stevie" at bounding box center [276, 128] width 469 height 28
type input "S"
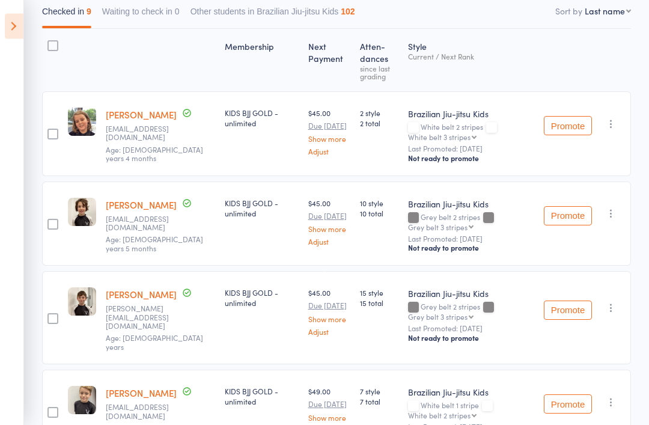
scroll to position [154, 0]
click at [123, 120] on link "[PERSON_NAME]" at bounding box center [141, 114] width 71 height 13
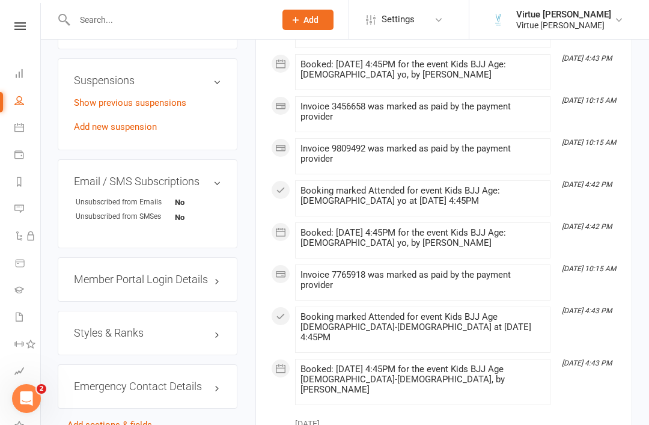
scroll to position [792, 0]
click at [94, 326] on h3 "Styles & Ranks" at bounding box center [147, 332] width 147 height 12
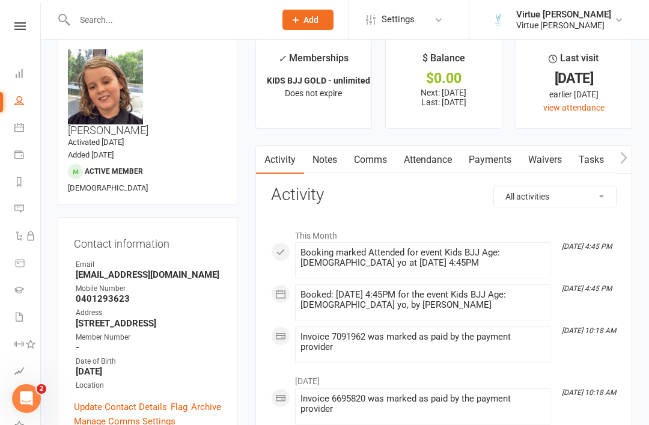
scroll to position [0, 0]
